Goal: Task Accomplishment & Management: Use online tool/utility

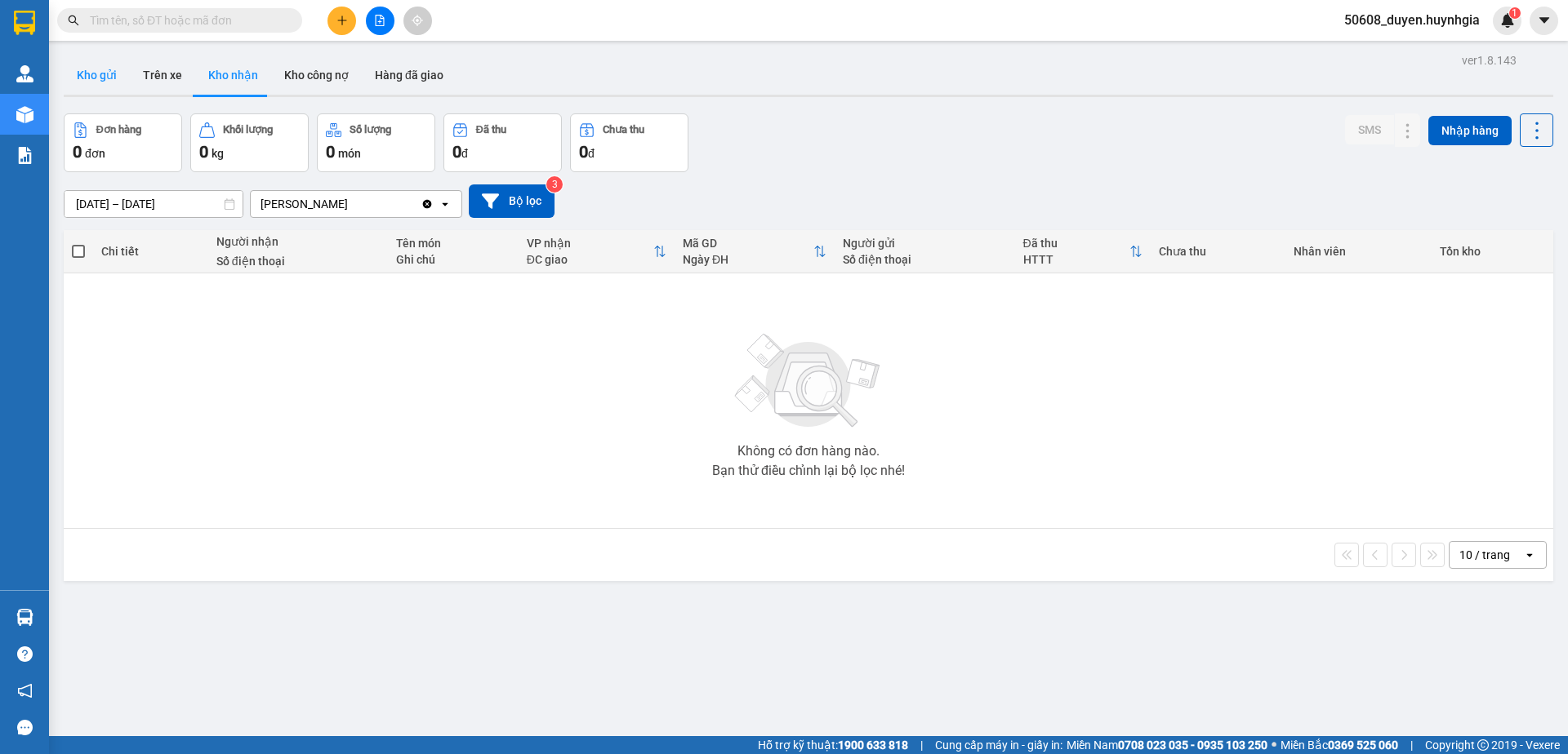
click at [105, 80] on button "Kho gửi" at bounding box center [96, 75] width 66 height 39
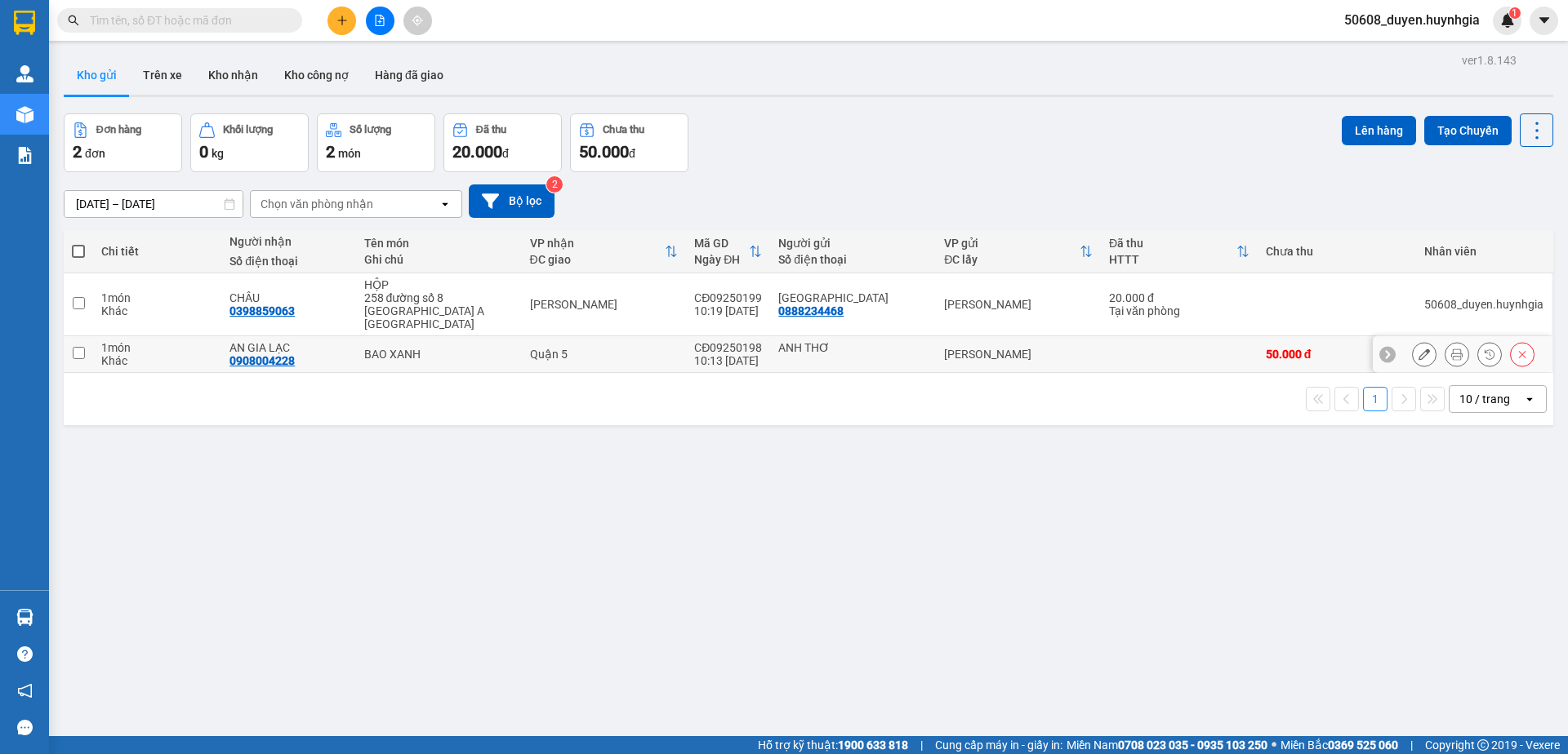
click at [827, 336] on td "ANH THƠ" at bounding box center [853, 354] width 166 height 37
checkbox input "true"
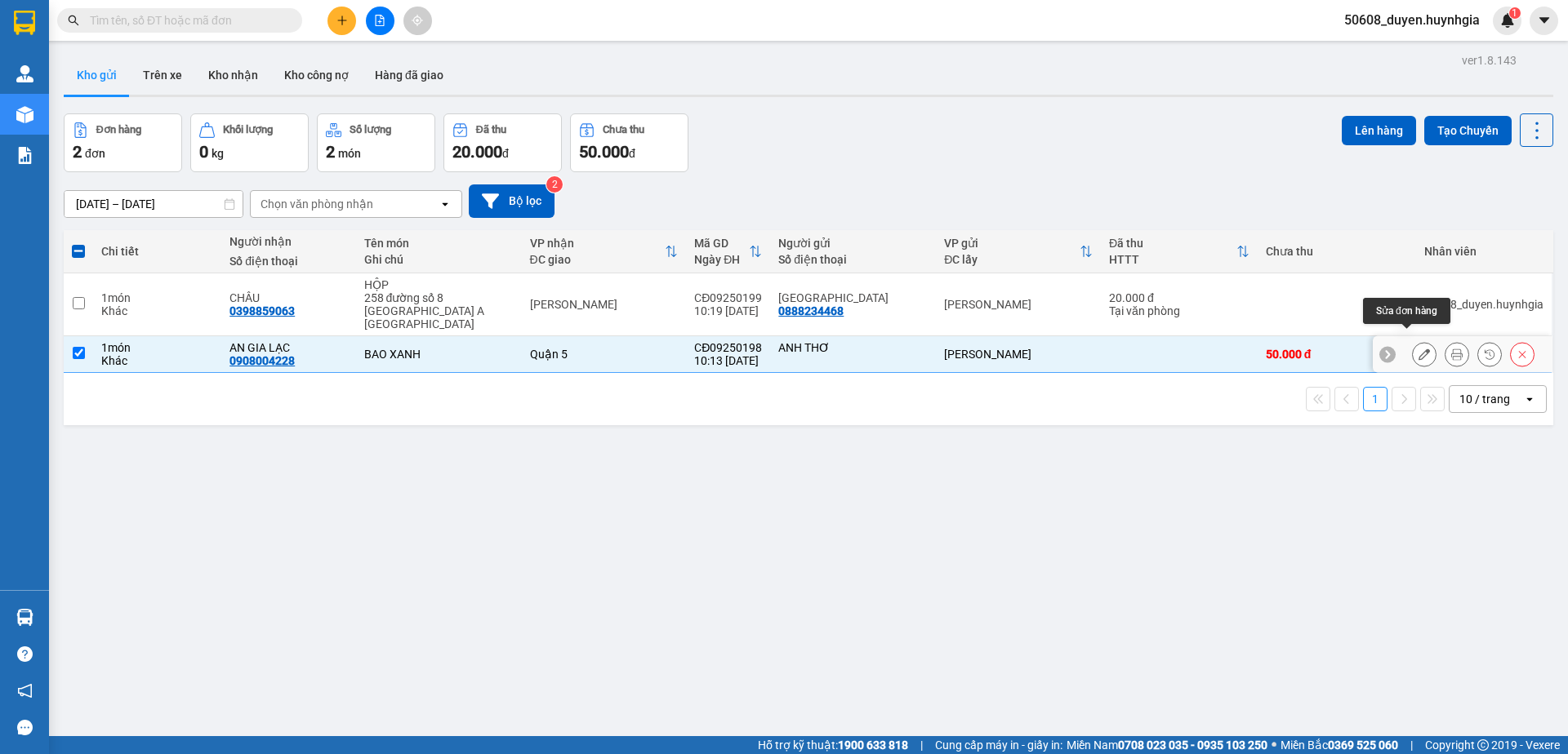
click at [1413, 344] on button at bounding box center [1423, 354] width 23 height 28
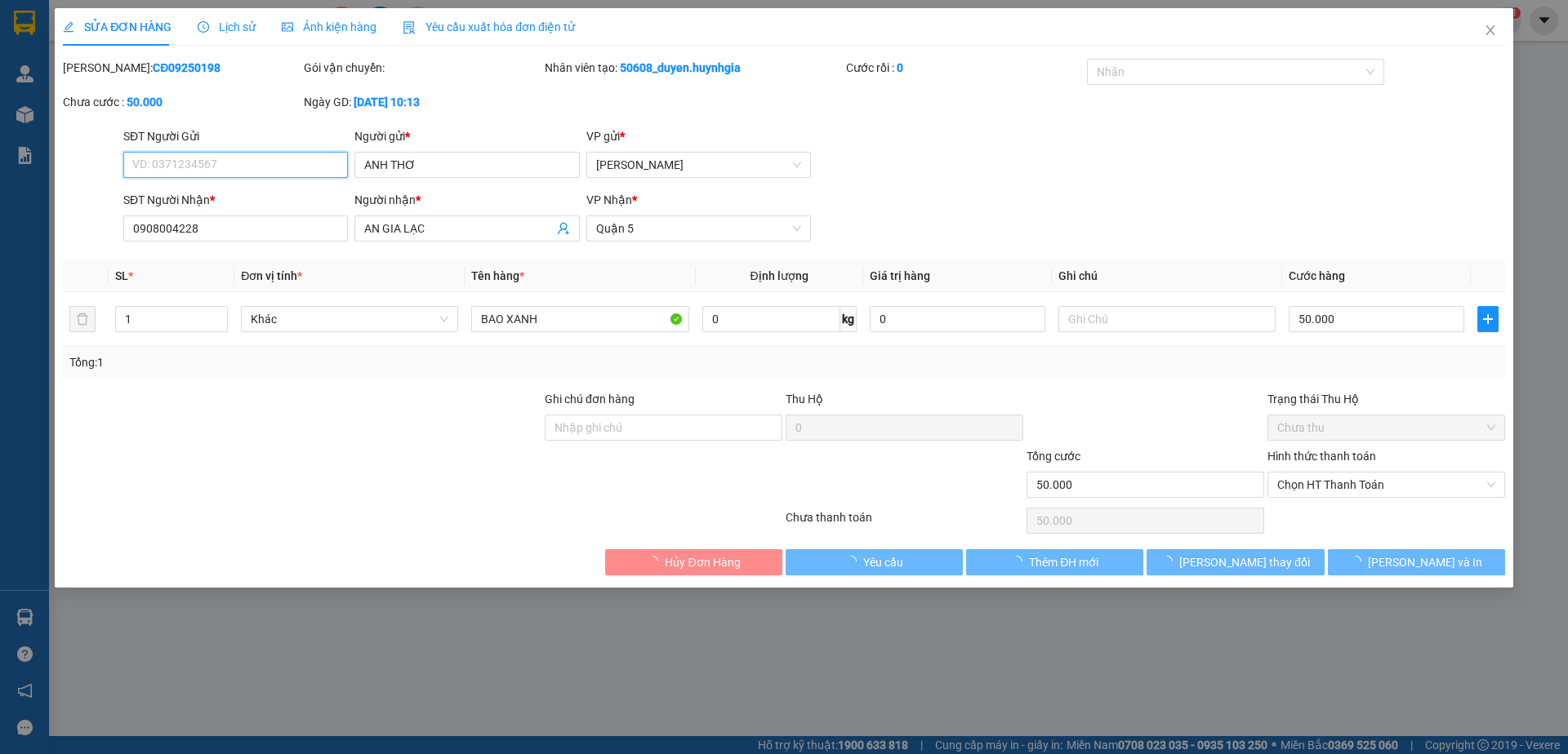
type input "ANH THƠ"
type input "0908004228"
type input "AN GIA LẠC"
type input "50.000"
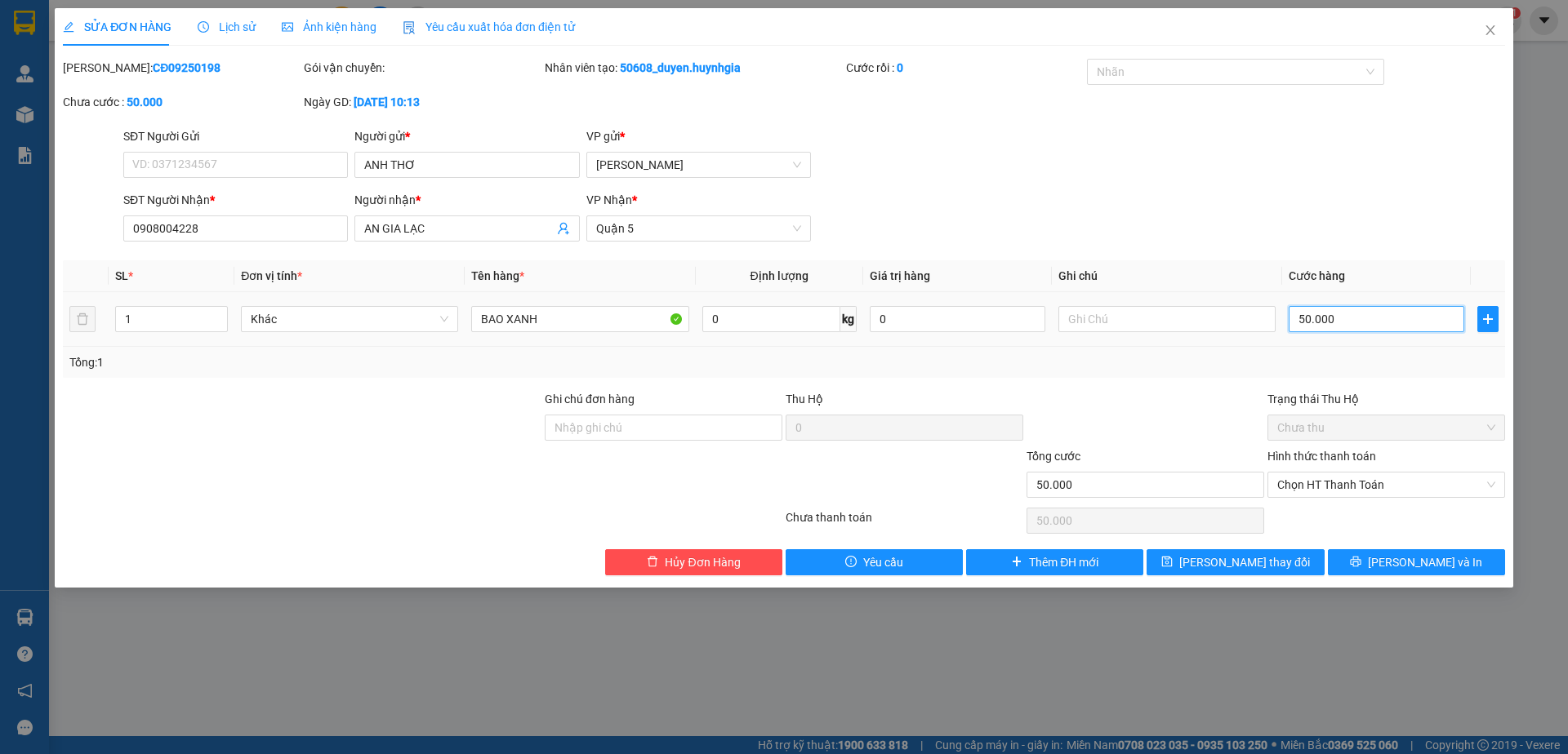
click at [1326, 318] on input "50.000" at bounding box center [1376, 319] width 176 height 27
type input "6"
type input "60"
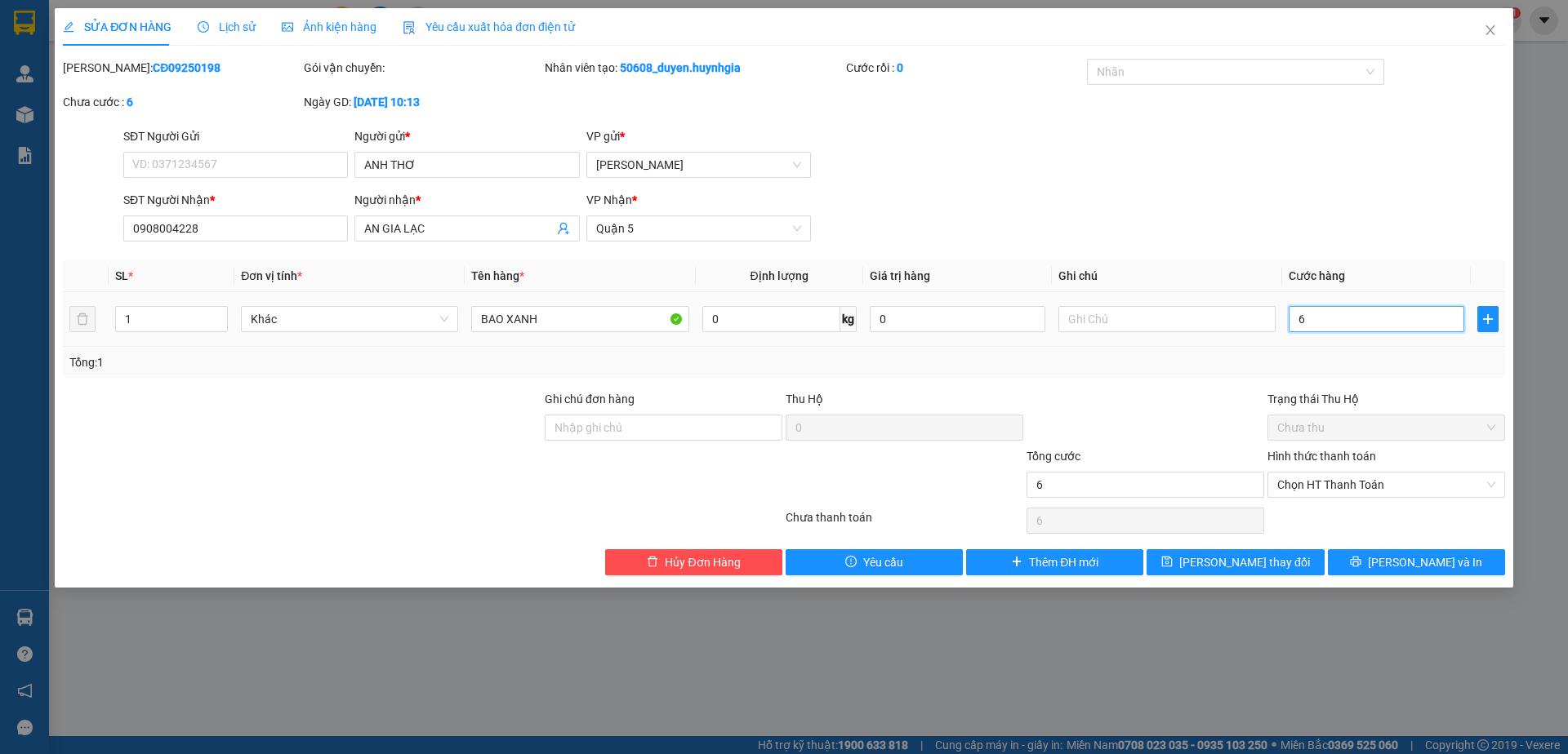
type input "60"
type input "60.000"
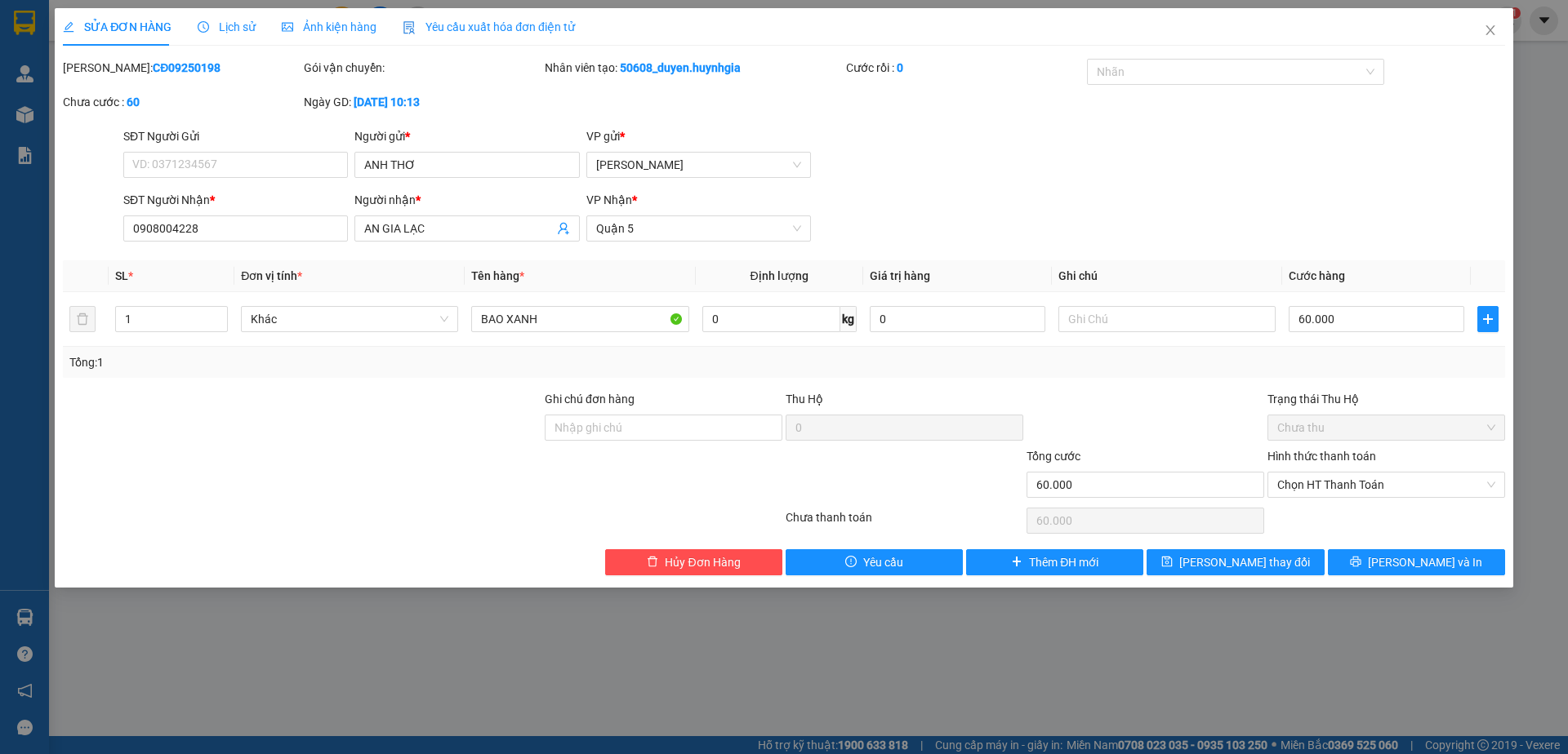
click at [1112, 419] on div at bounding box center [1145, 419] width 241 height 57
click at [1227, 563] on span "[PERSON_NAME] thay đổi" at bounding box center [1244, 561] width 131 height 18
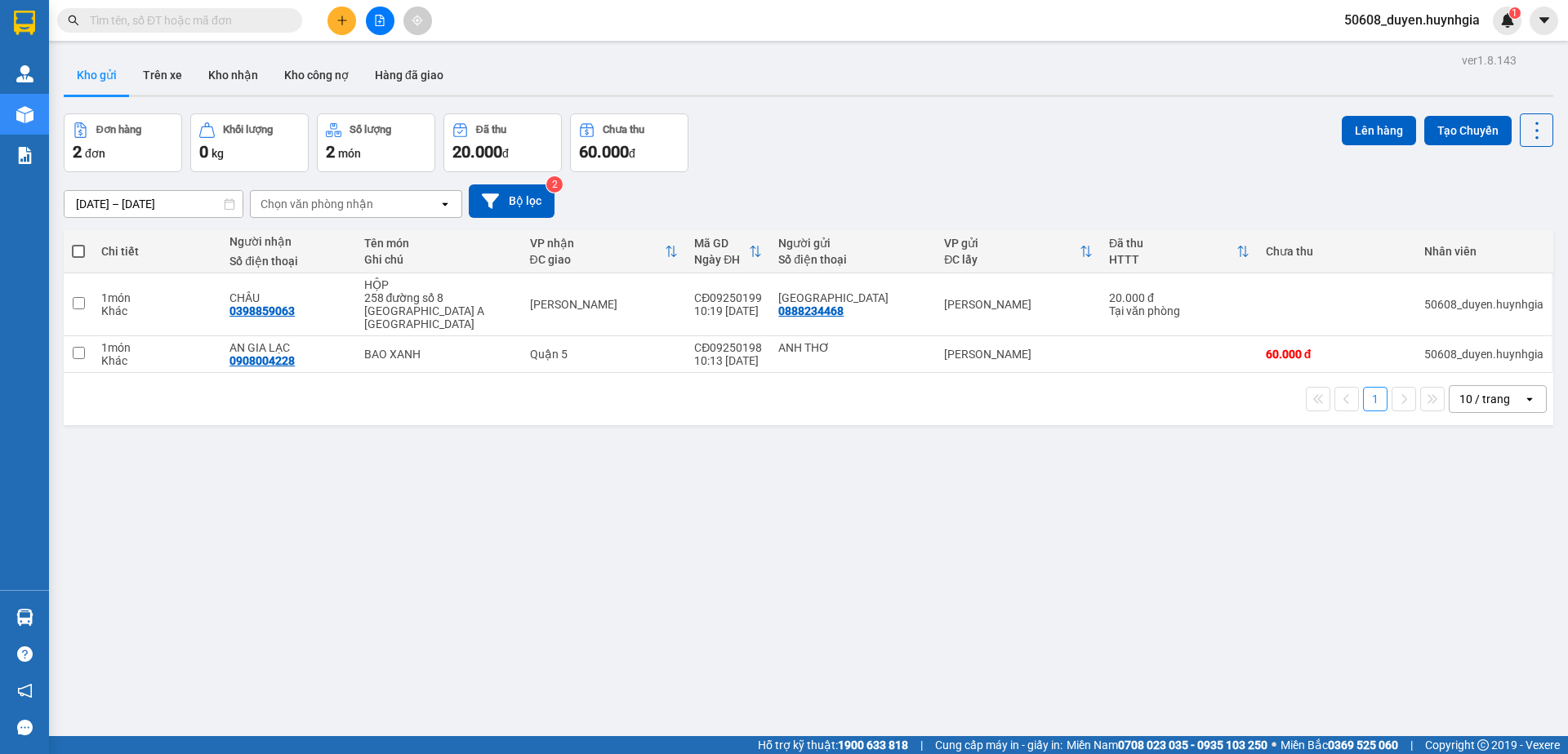
click at [1093, 444] on div "ver 1.8.143 Kho gửi Trên xe Kho nhận Kho công nợ Hàng đã giao Đơn hàng 2 đơn Kh…" at bounding box center [808, 425] width 1502 height 754
click at [549, 529] on div "ver 1.8.143 Kho gửi Trên xe Kho nhận Kho công nợ Hàng đã giao Đơn hàng 2 đơn Kh…" at bounding box center [808, 425] width 1502 height 754
click at [1451, 348] on icon at bounding box center [1456, 353] width 11 height 11
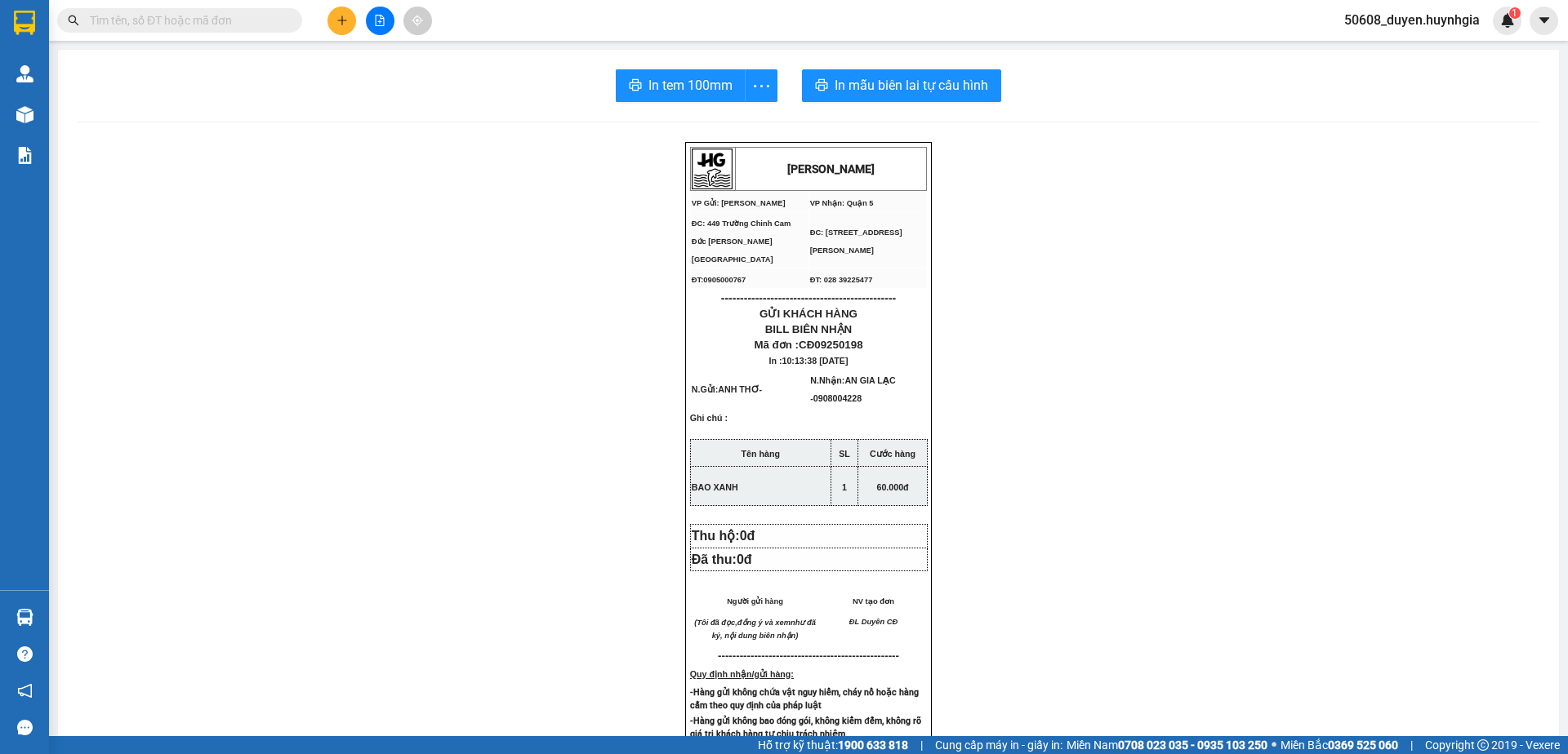
click at [468, 272] on div "[PERSON_NAME] VP Gửi: Cam Đức VP Nhận: Quận 5 ĐC: 449 Trường Chinh Cam Đức [G…" at bounding box center [808, 690] width 1462 height 1095
